Goal: Information Seeking & Learning: Learn about a topic

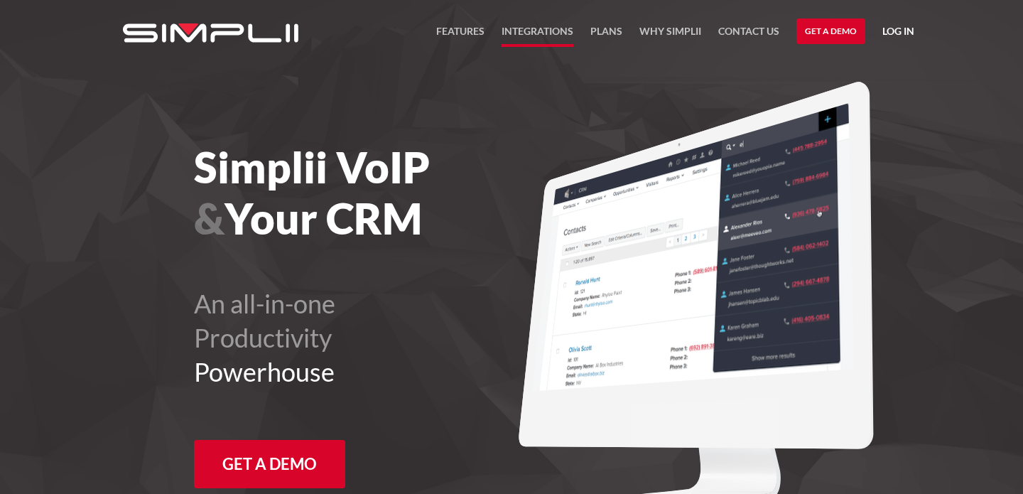
click at [531, 31] on link "Integrations" at bounding box center [538, 35] width 72 height 24
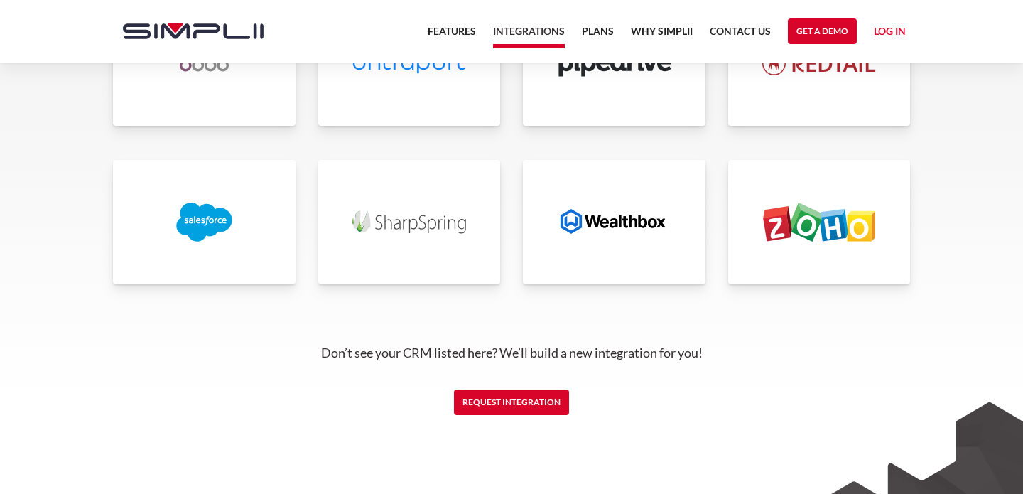
scroll to position [3518, 0]
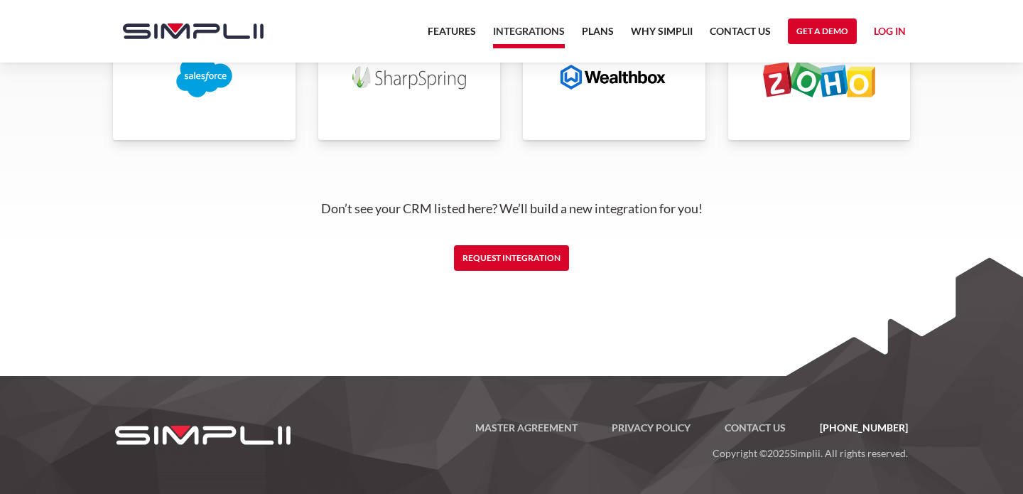
click at [232, 431] on img at bounding box center [202, 435] width 175 height 119
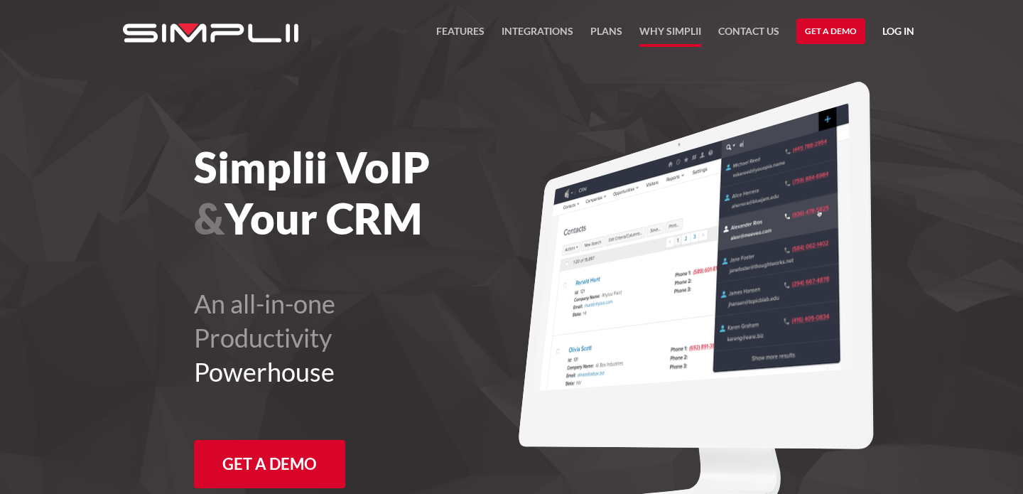
click at [659, 26] on link "Why Simplii" at bounding box center [670, 35] width 62 height 24
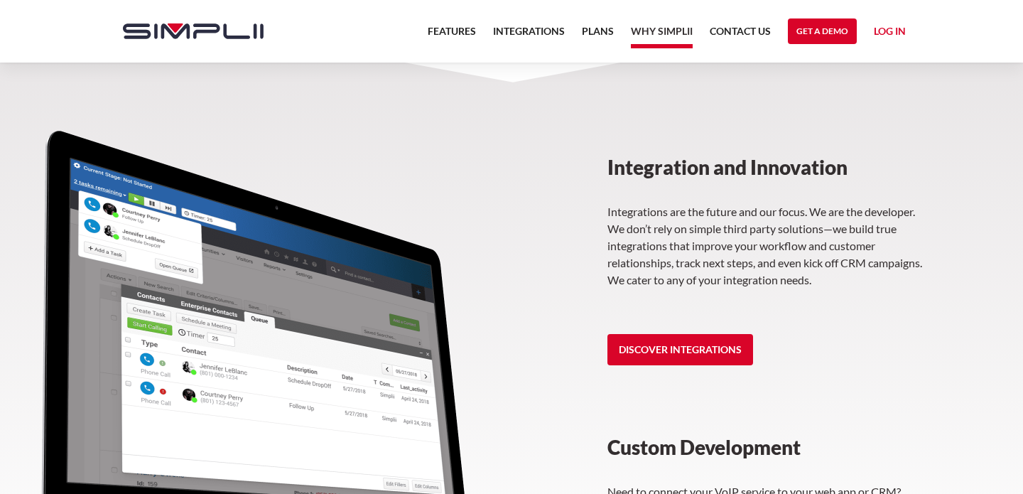
scroll to position [1739, 0]
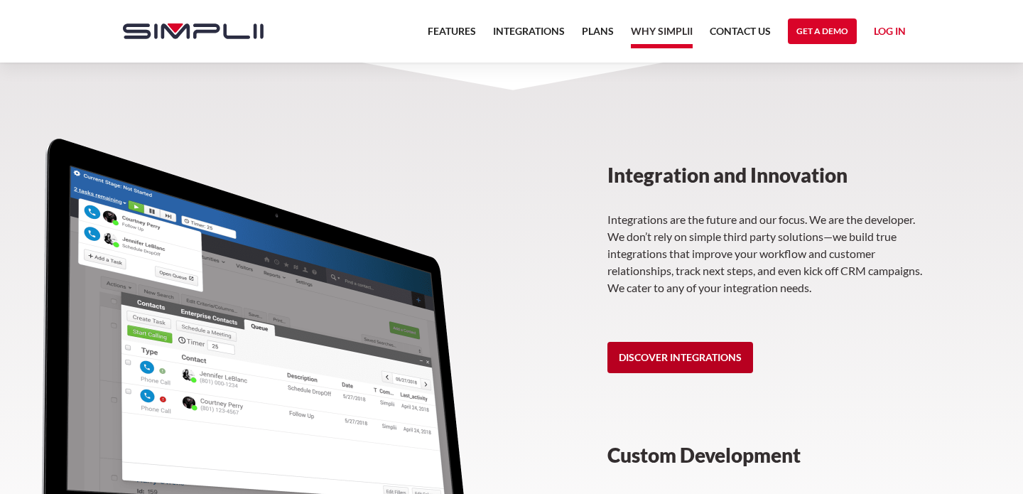
click at [644, 346] on link "Discover Integrations" at bounding box center [680, 357] width 146 height 31
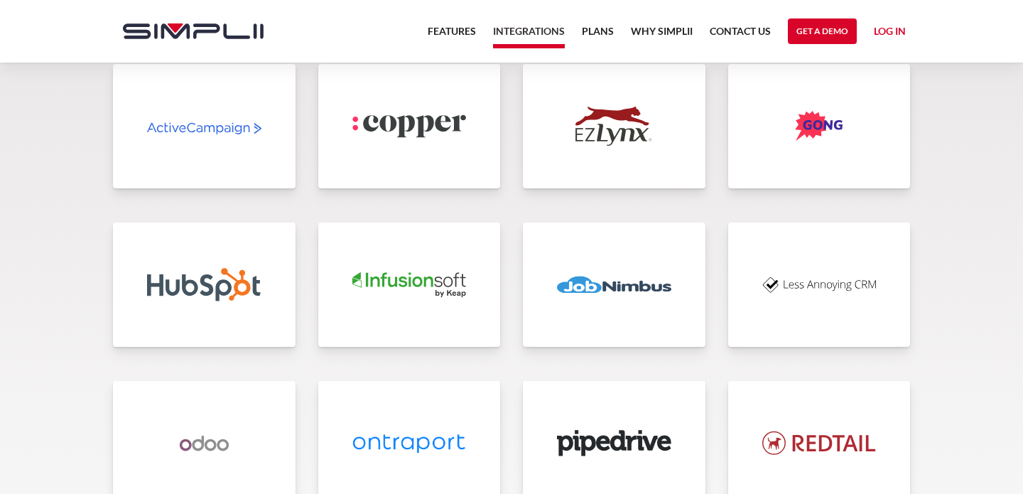
scroll to position [2971, 0]
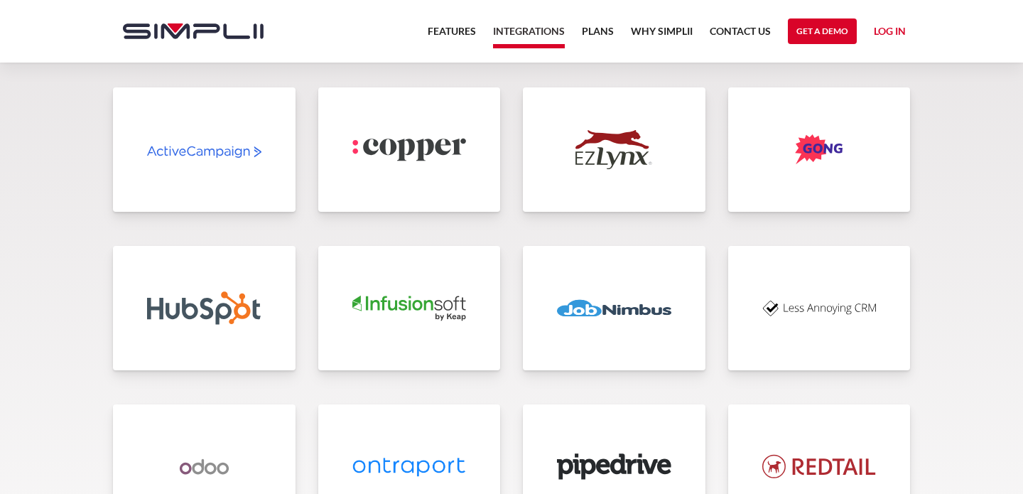
click at [587, 301] on img at bounding box center [614, 307] width 114 height 39
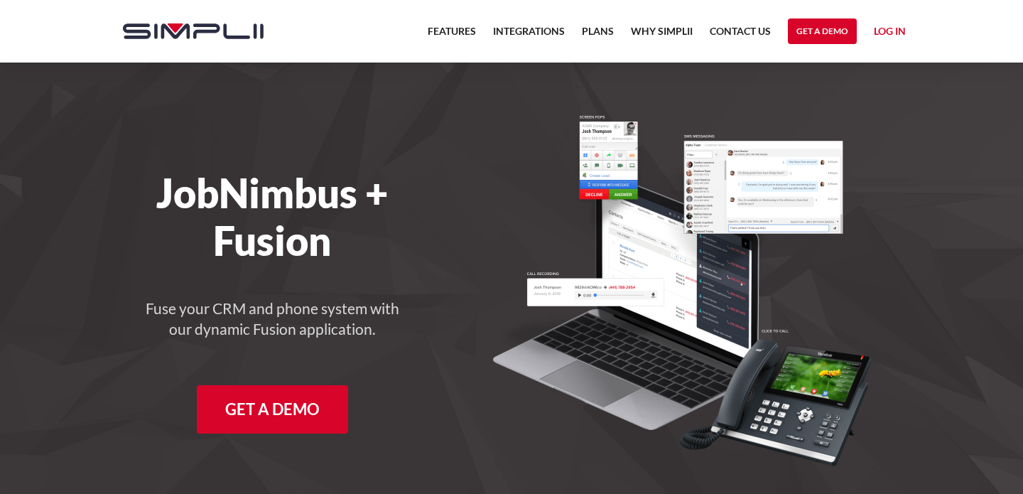
scroll to position [4, 0]
